Goal: Task Accomplishment & Management: Use online tool/utility

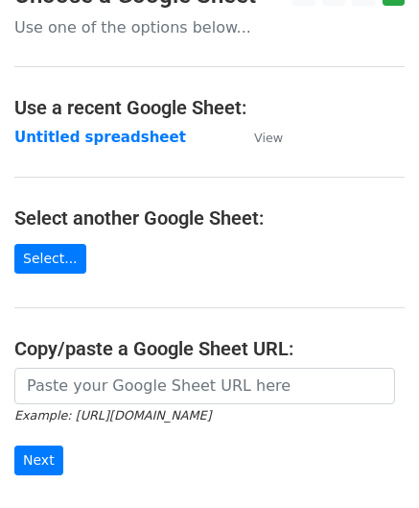
scroll to position [192, 0]
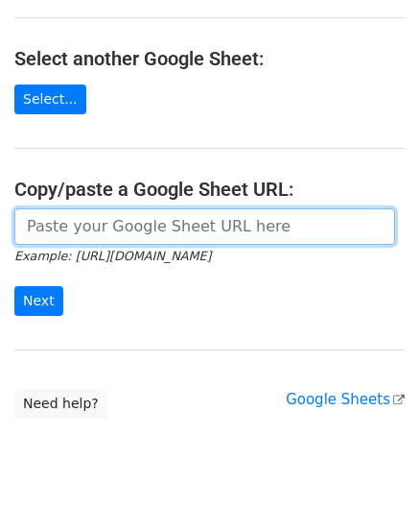
click at [110, 231] on input "url" at bounding box center [204, 226] width 381 height 36
paste input "[URL][DOMAIN_NAME]"
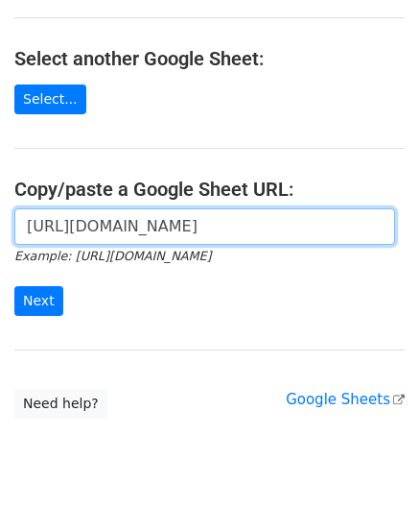
scroll to position [0, 408]
type input "[URL][DOMAIN_NAME]"
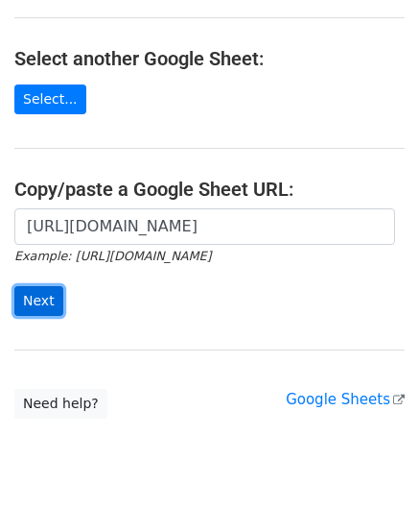
click at [45, 291] on input "Next" at bounding box center [38, 301] width 49 height 30
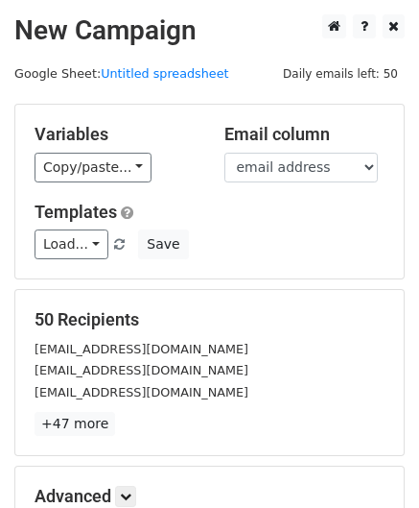
scroll to position [234, 0]
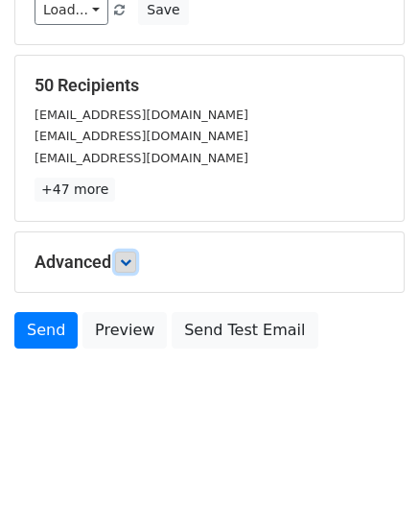
click at [131, 258] on icon at bounding box center [126, 262] width 12 height 12
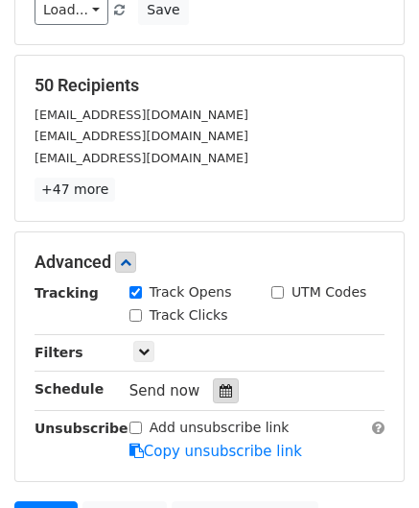
drag, startPoint x: 230, startPoint y: 380, endPoint x: 218, endPoint y: 385, distance: 13.4
click at [228, 381] on div "Send now" at bounding box center [243, 391] width 226 height 26
click at [220, 387] on icon at bounding box center [226, 390] width 12 height 13
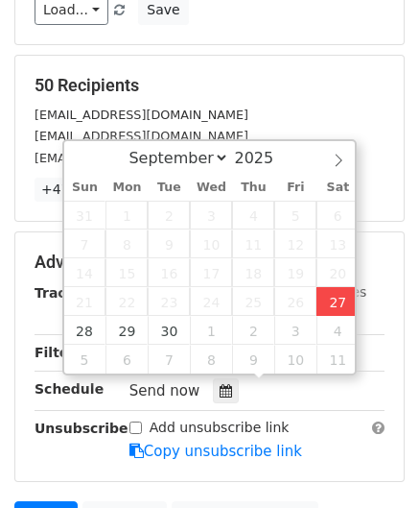
type input "2025-09-27 14:54"
type input "02"
type input "54"
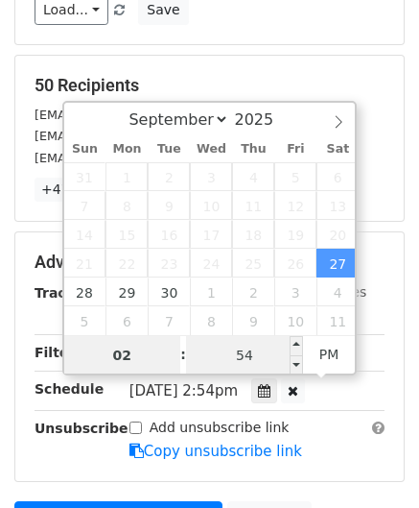
paste input "5"
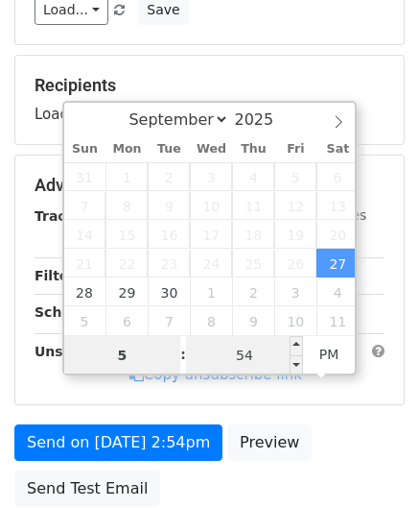
type input "5"
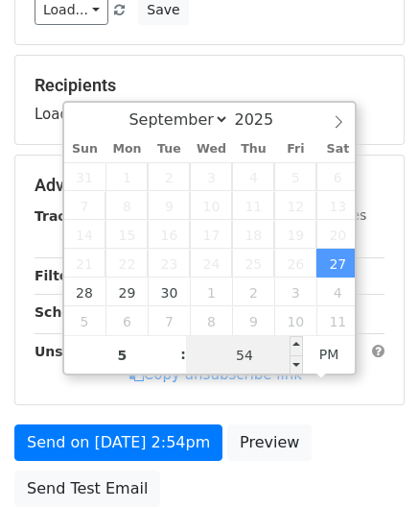
type input "2025-09-27 17:54"
type input "05"
click at [227, 358] on input "54" at bounding box center [244, 355] width 117 height 38
type input "00"
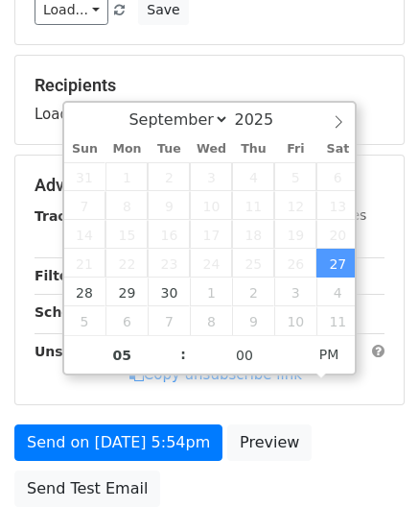
type input "2025-09-27 17:00"
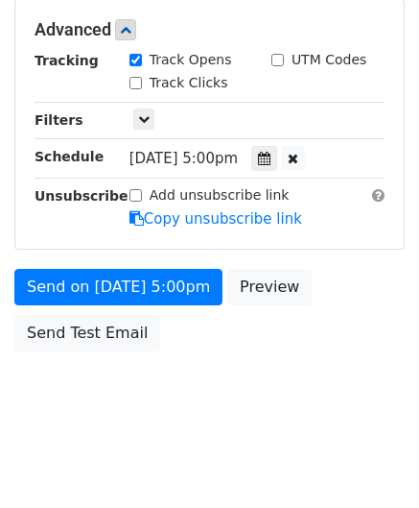
scroll to position [440, 0]
